Goal: Transaction & Acquisition: Book appointment/travel/reservation

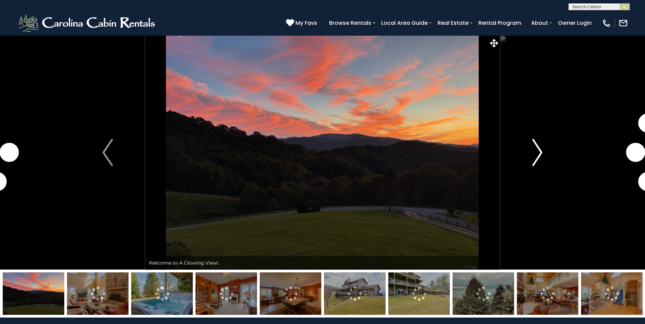
click at [540, 151] on img "Next" at bounding box center [537, 152] width 10 height 27
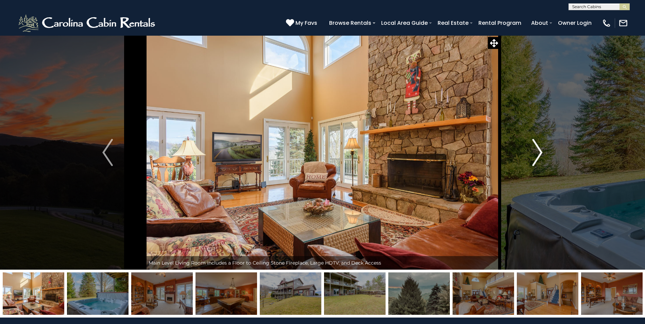
click at [540, 151] on img "Next" at bounding box center [537, 152] width 10 height 27
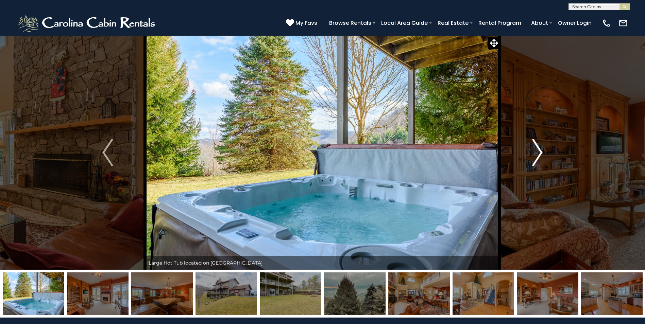
click at [540, 151] on img "Next" at bounding box center [537, 152] width 10 height 27
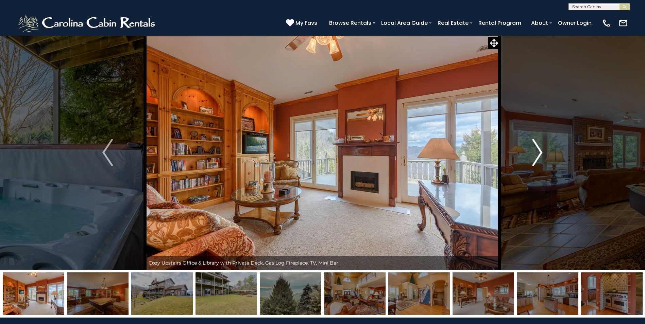
click at [540, 151] on img "Next" at bounding box center [537, 152] width 10 height 27
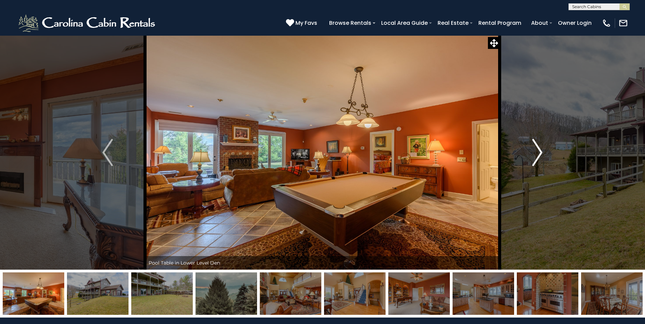
click at [540, 151] on img "Next" at bounding box center [537, 152] width 10 height 27
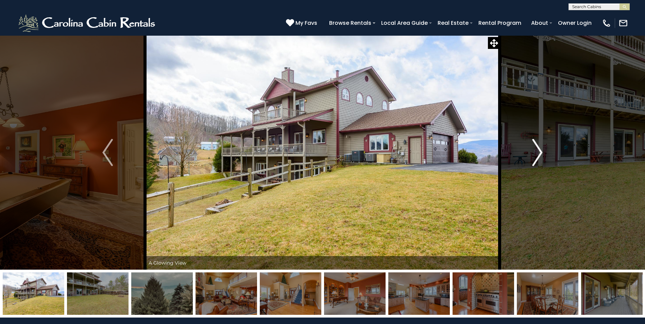
click at [540, 151] on img "Next" at bounding box center [537, 152] width 10 height 27
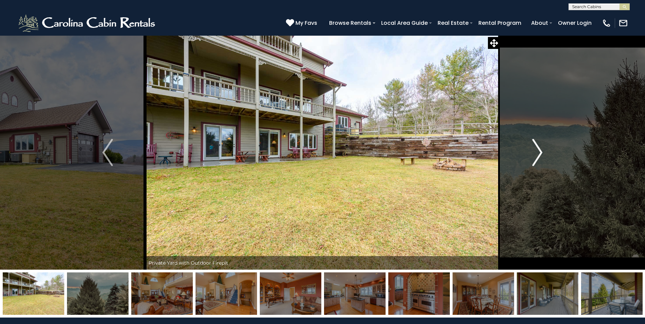
click at [540, 151] on img "Next" at bounding box center [537, 152] width 10 height 27
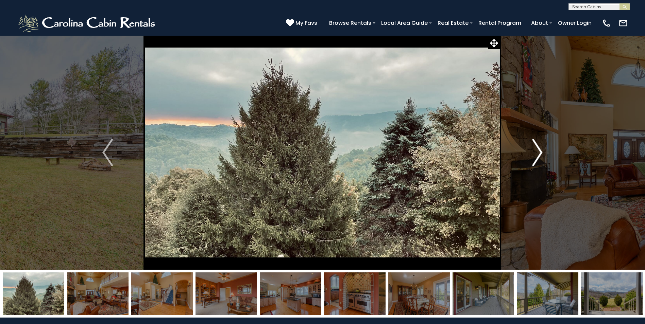
click at [540, 151] on img "Next" at bounding box center [537, 152] width 10 height 27
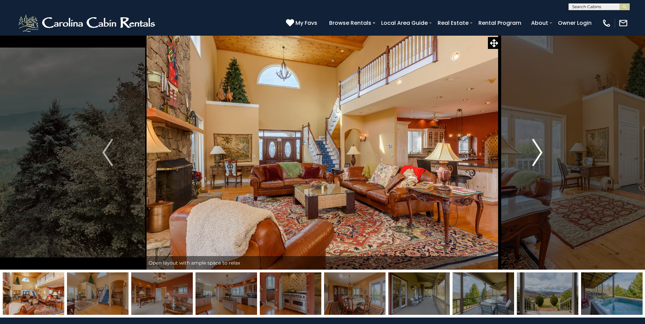
click at [540, 151] on img "Next" at bounding box center [537, 152] width 10 height 27
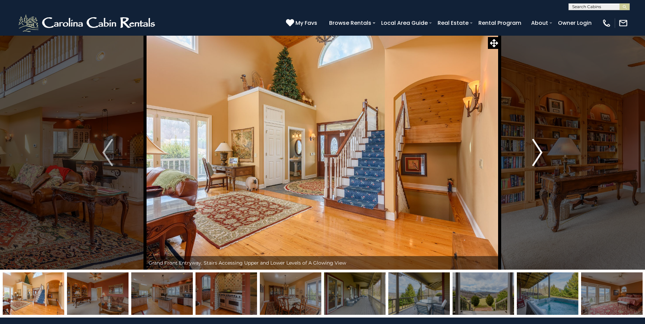
click at [540, 151] on img "Next" at bounding box center [537, 152] width 10 height 27
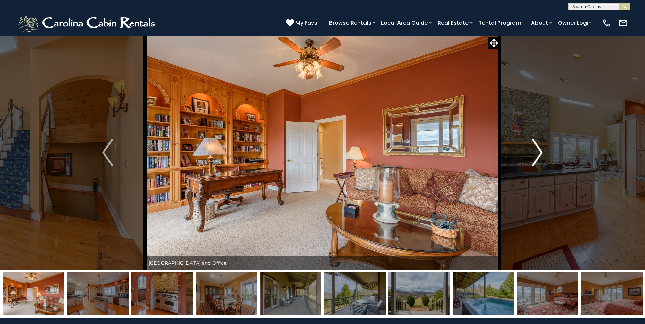
click at [540, 151] on img "Next" at bounding box center [537, 152] width 10 height 27
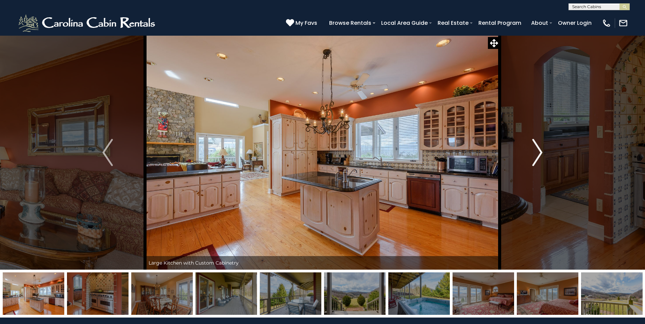
click at [540, 151] on img "Next" at bounding box center [537, 152] width 10 height 27
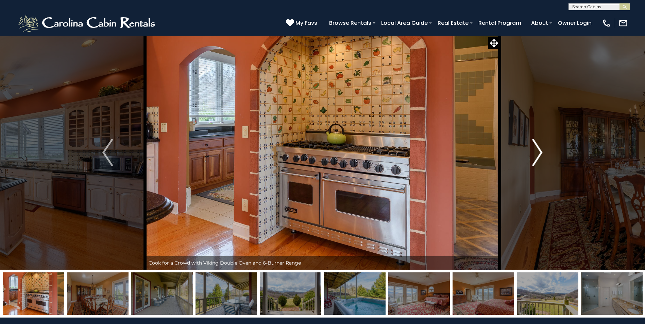
click at [540, 151] on img "Next" at bounding box center [537, 152] width 10 height 27
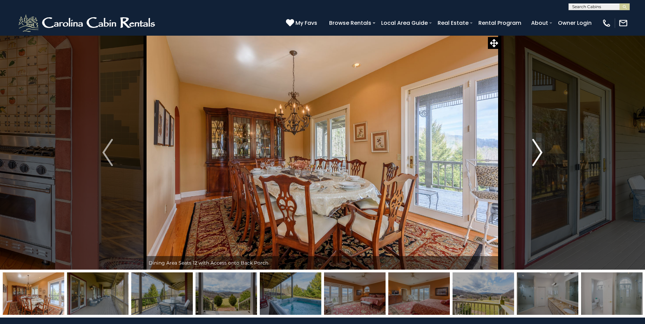
click at [540, 151] on img "Next" at bounding box center [537, 152] width 10 height 27
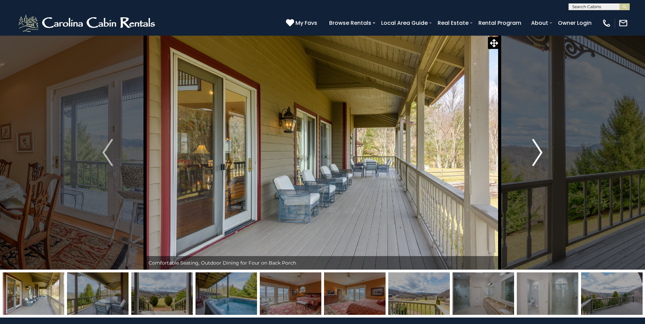
click at [540, 151] on img "Next" at bounding box center [537, 152] width 10 height 27
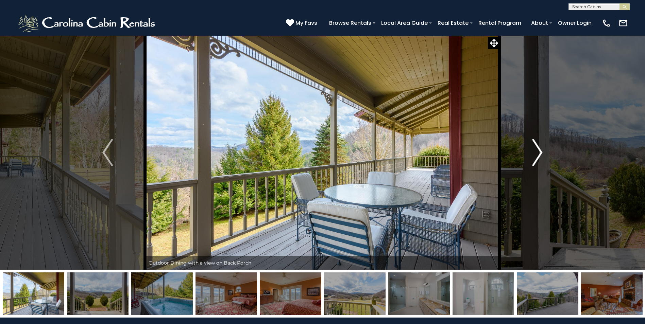
click at [540, 151] on img "Next" at bounding box center [537, 152] width 10 height 27
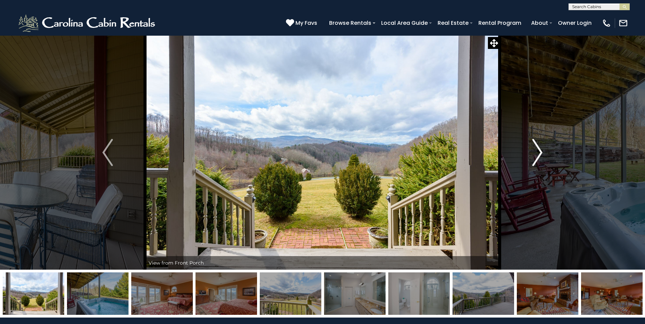
click at [540, 151] on img "Next" at bounding box center [537, 152] width 10 height 27
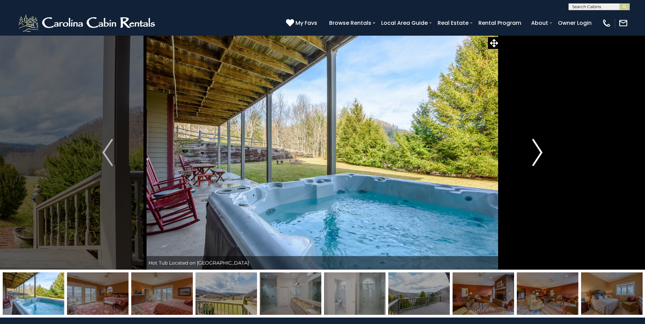
click at [540, 151] on img "Next" at bounding box center [537, 152] width 10 height 27
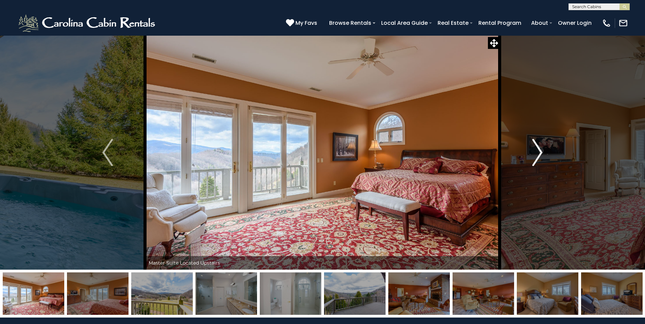
click at [540, 151] on img "Next" at bounding box center [537, 152] width 10 height 27
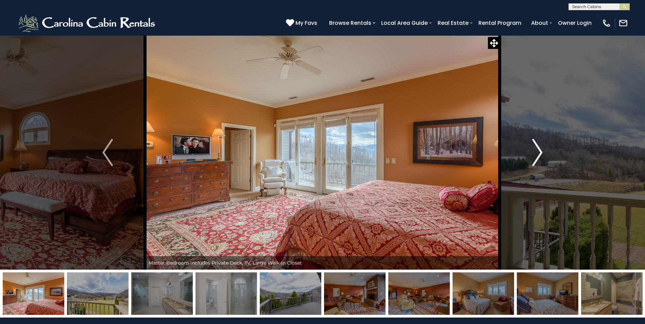
click at [540, 151] on img "Next" at bounding box center [537, 152] width 10 height 27
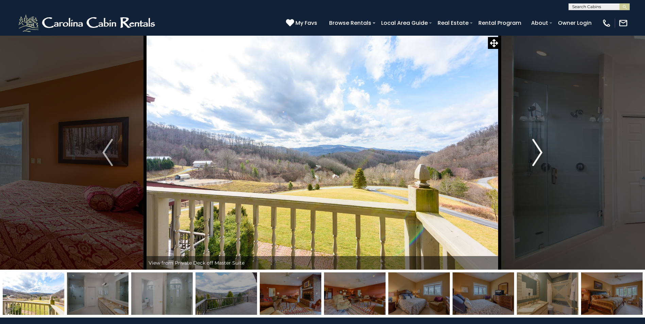
click at [540, 151] on img "Next" at bounding box center [537, 152] width 10 height 27
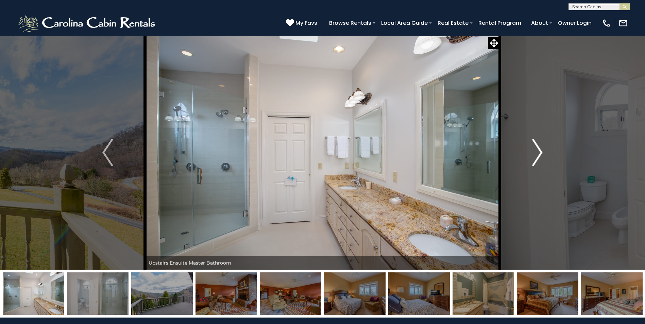
click at [540, 151] on img "Next" at bounding box center [537, 152] width 10 height 27
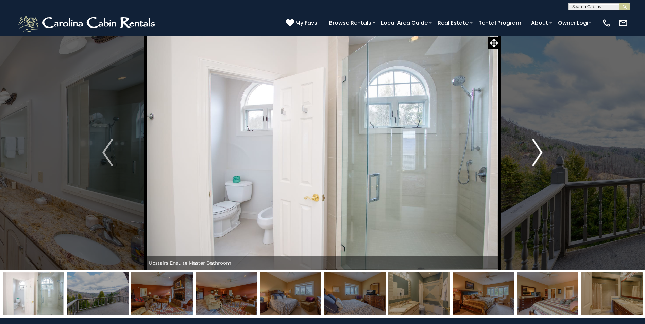
click at [540, 151] on img "Next" at bounding box center [537, 152] width 10 height 27
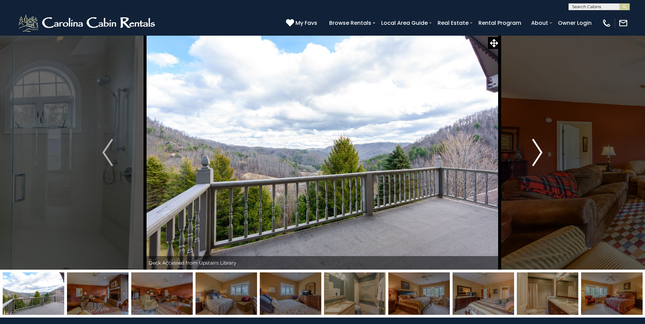
click at [540, 151] on img "Next" at bounding box center [537, 152] width 10 height 27
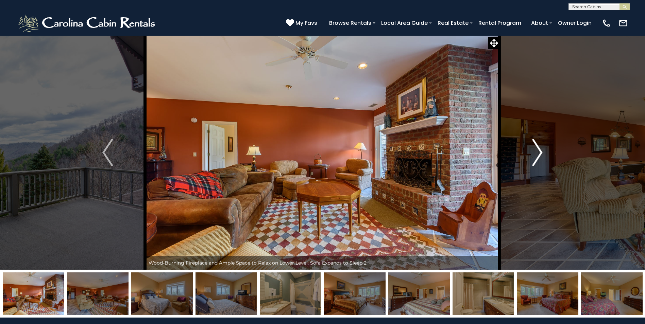
click at [540, 151] on img "Next" at bounding box center [537, 152] width 10 height 27
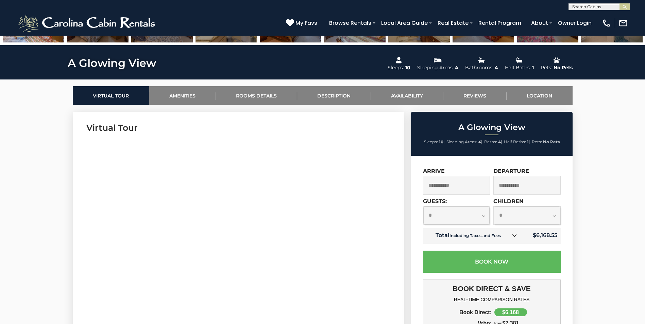
scroll to position [289, 0]
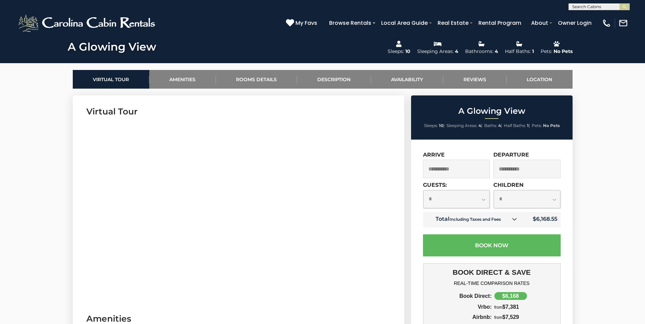
drag, startPoint x: 643, startPoint y: 88, endPoint x: 643, endPoint y: 93, distance: 4.8
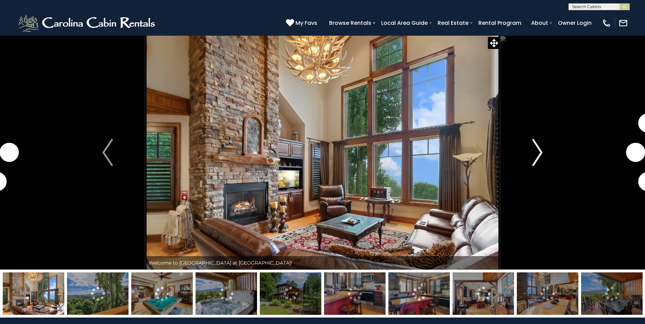
click at [536, 156] on img "Next" at bounding box center [537, 152] width 10 height 27
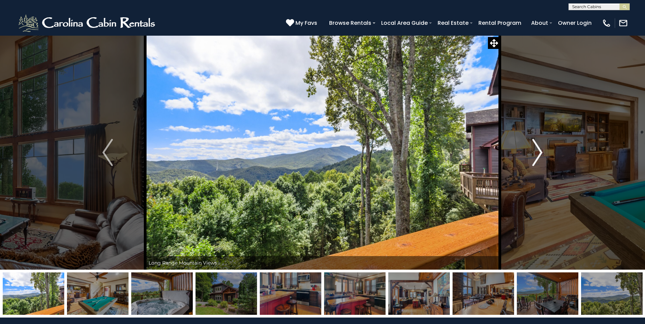
click at [536, 156] on img "Next" at bounding box center [537, 152] width 10 height 27
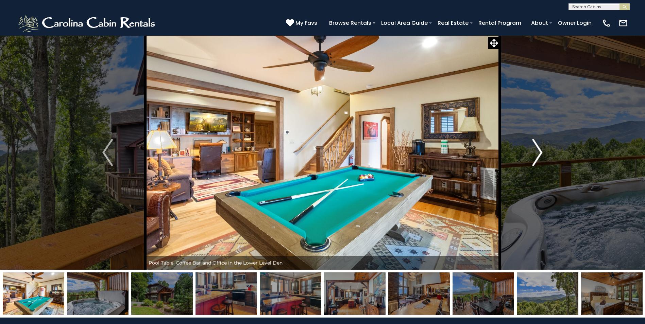
click at [536, 156] on img "Next" at bounding box center [537, 152] width 10 height 27
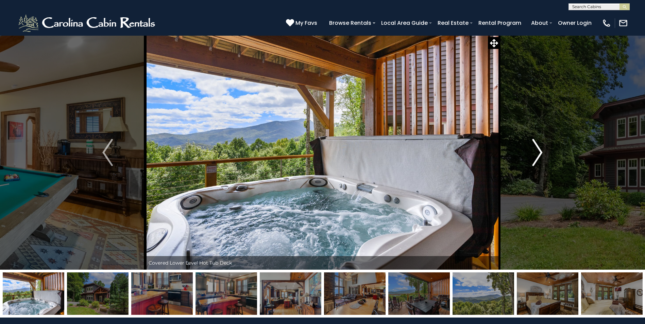
click at [536, 156] on img "Next" at bounding box center [537, 152] width 10 height 27
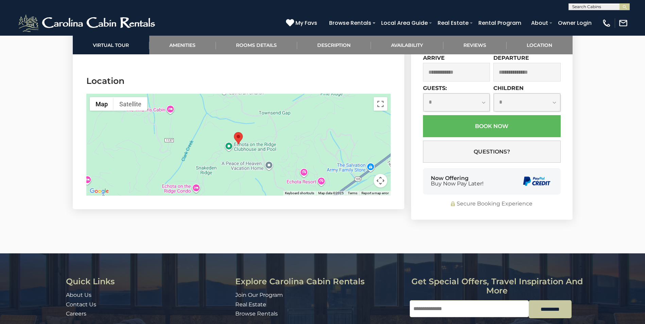
scroll to position [1926, 0]
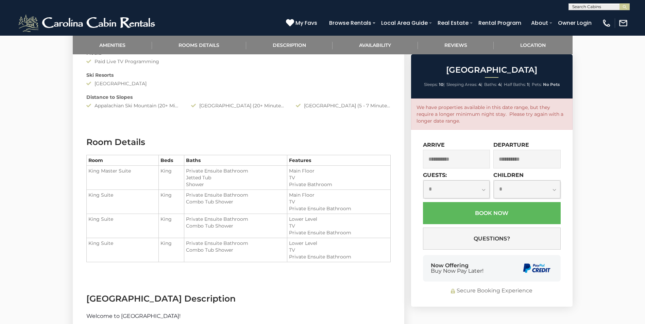
scroll to position [558, 0]
